Goal: Information Seeking & Learning: Learn about a topic

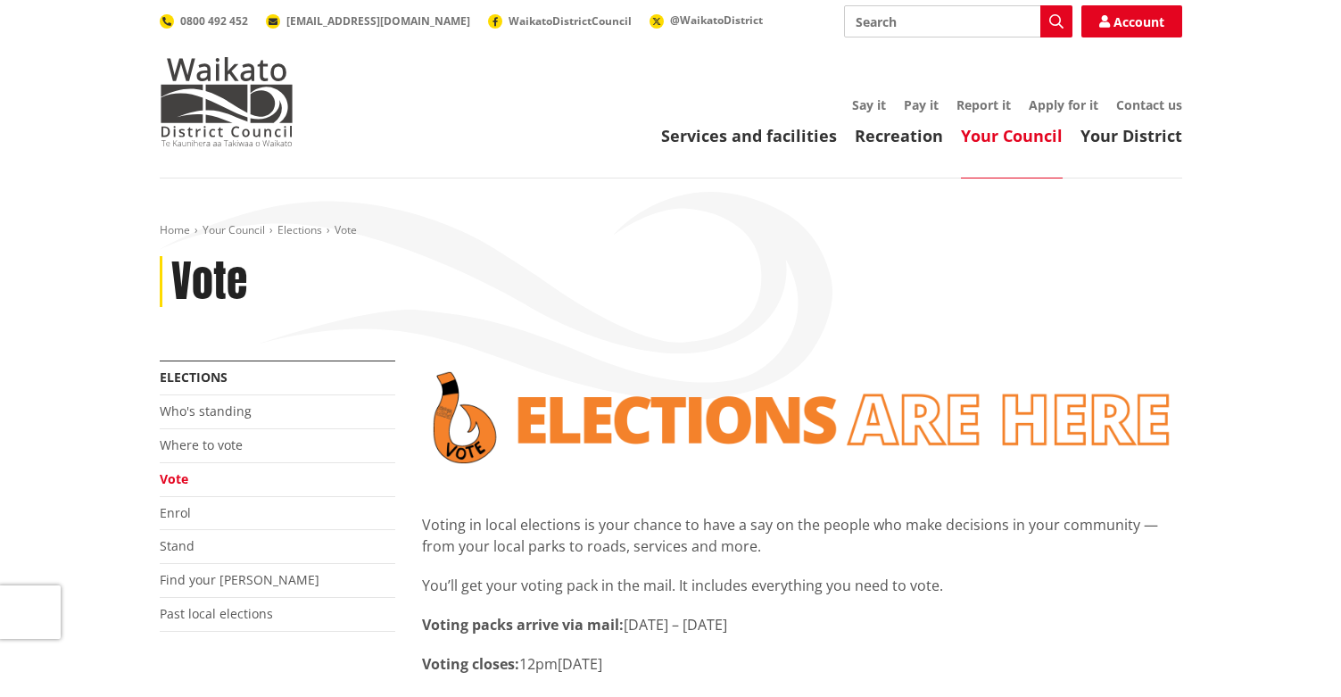
scroll to position [535, 0]
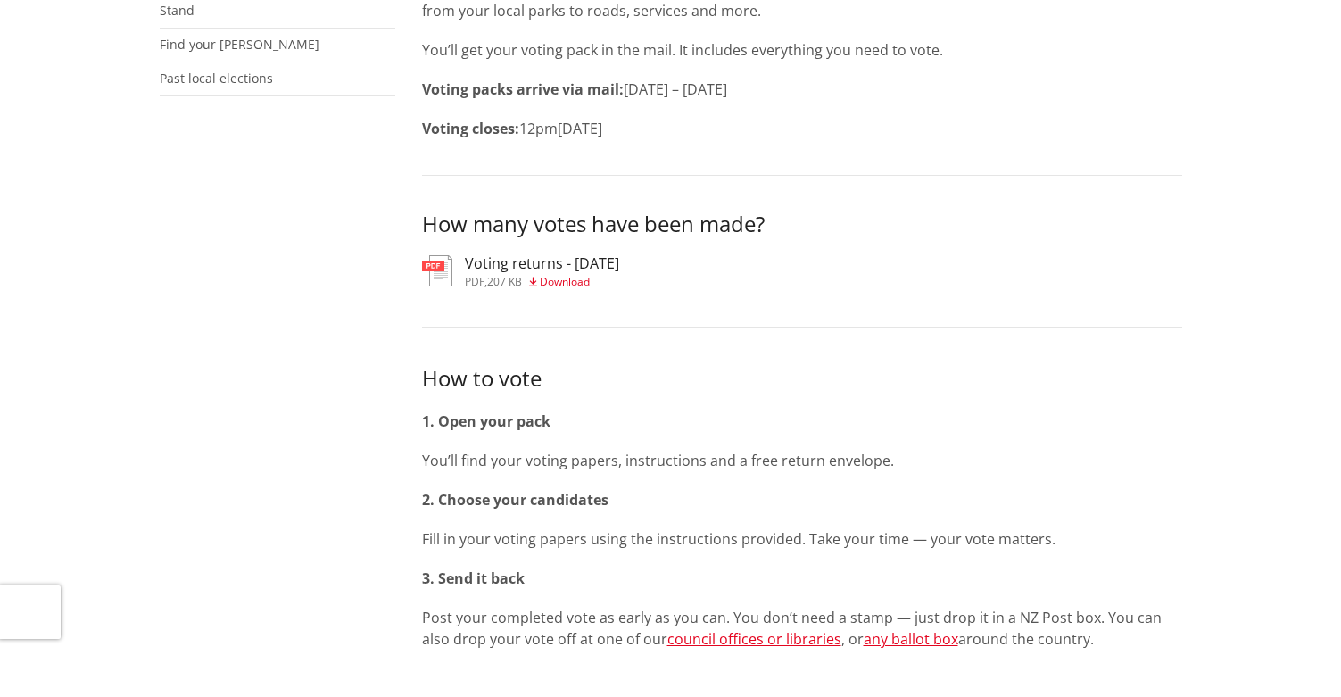
scroll to position [535, 0]
